Goal: Obtain resource: Obtain resource

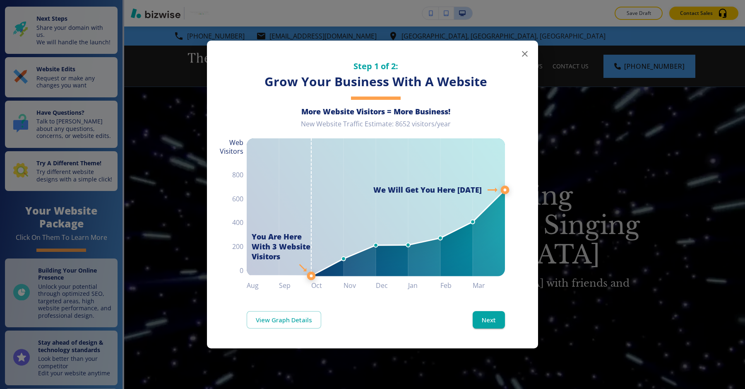
click at [525, 50] on icon "button" at bounding box center [525, 54] width 10 height 10
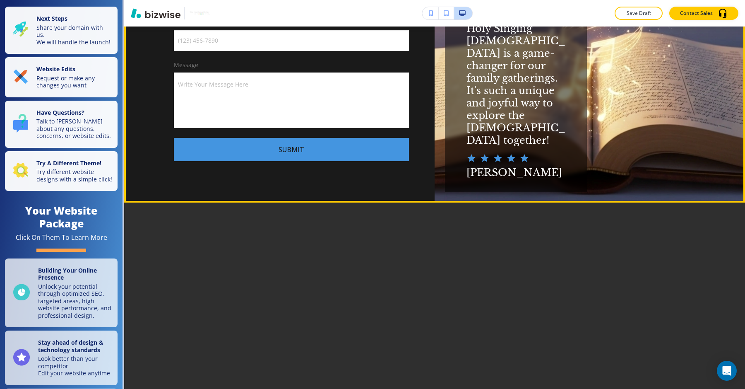
scroll to position [2751, 0]
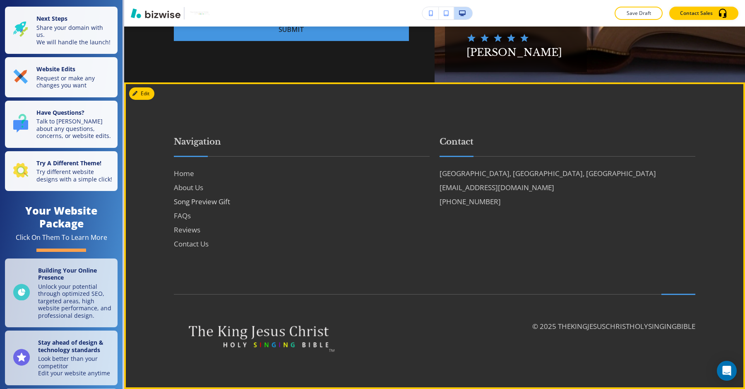
click at [194, 207] on h6 "Song Preview Gift" at bounding box center [302, 201] width 256 height 11
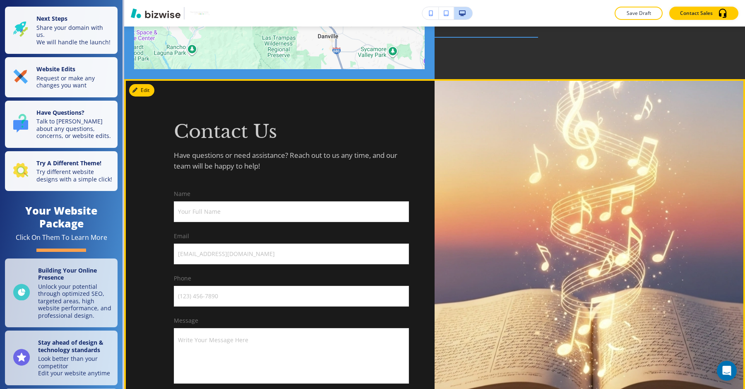
scroll to position [2459, 0]
